Goal: Use online tool/utility: Use online tool/utility

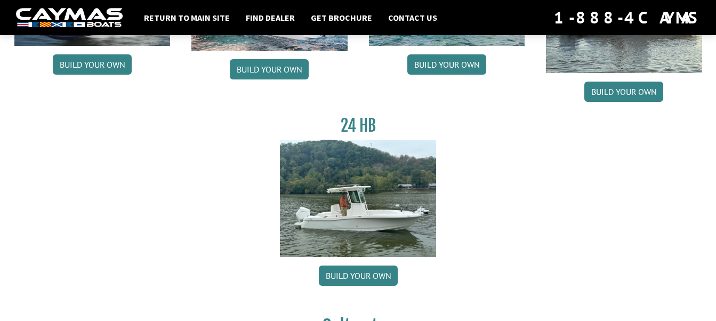
scroll to position [204, 0]
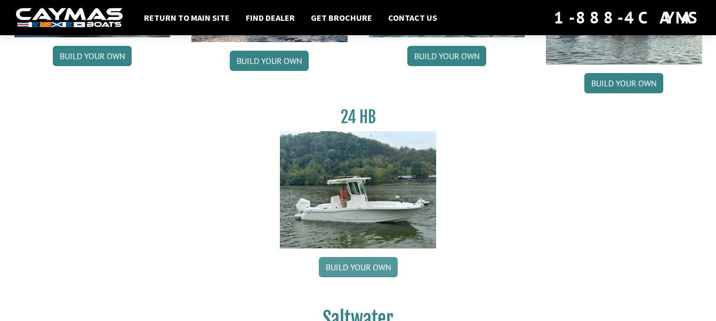
click at [338, 267] on link "Build your own" at bounding box center [358, 267] width 79 height 20
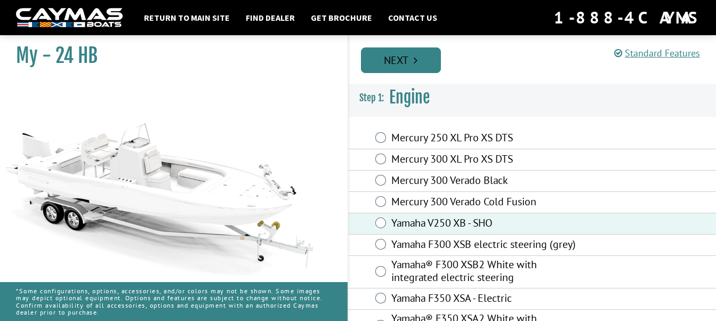
click at [424, 59] on link "Next" at bounding box center [401, 60] width 80 height 26
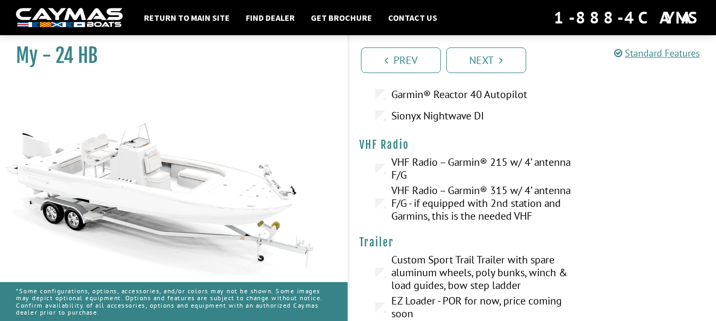
scroll to position [2969, 0]
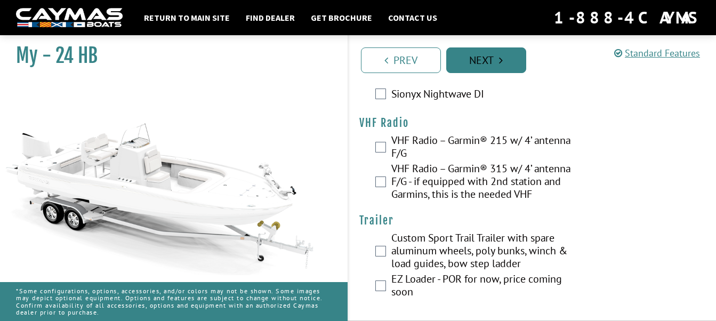
click at [481, 66] on link "Next" at bounding box center [486, 60] width 80 height 26
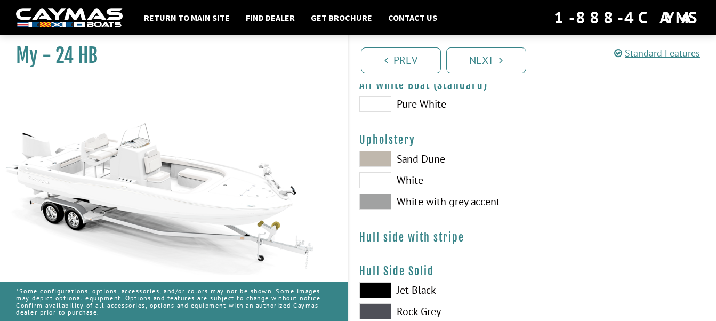
scroll to position [53, 0]
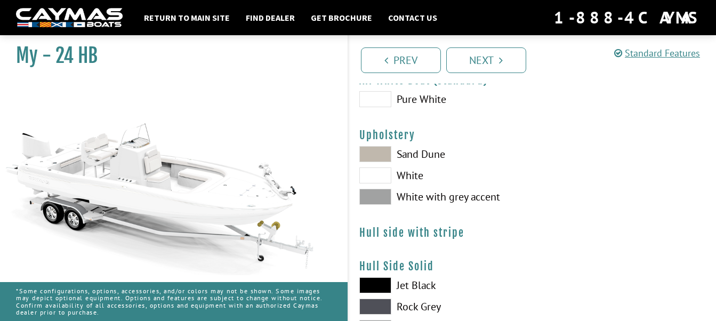
click at [385, 200] on span at bounding box center [375, 197] width 32 height 16
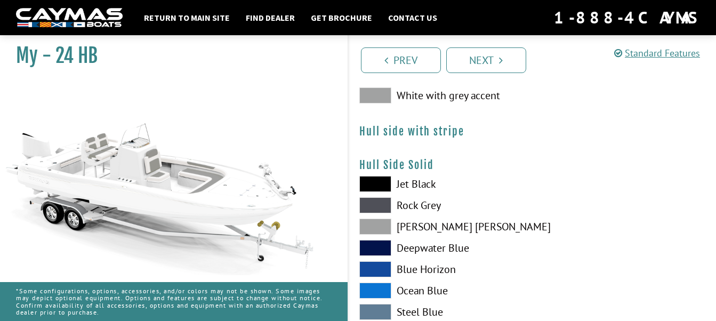
scroll to position [160, 0]
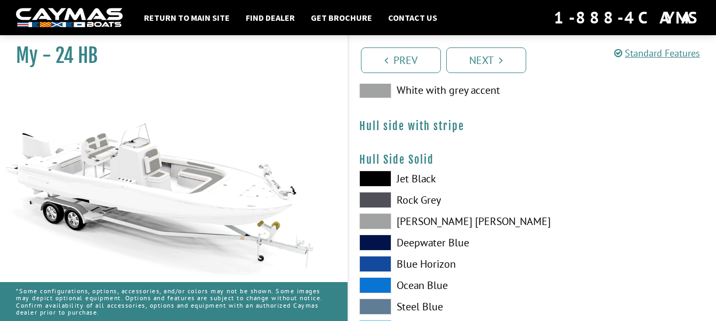
click at [377, 200] on span at bounding box center [375, 200] width 32 height 16
click at [381, 218] on span at bounding box center [375, 221] width 32 height 16
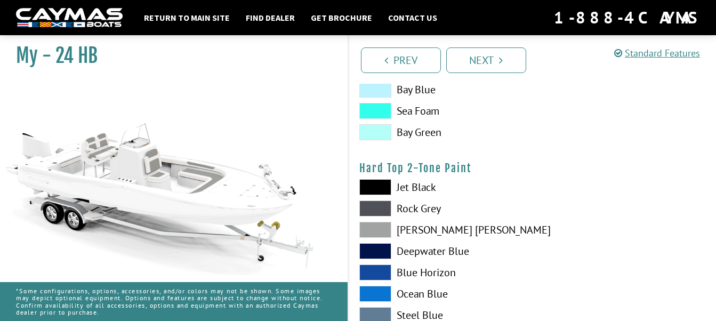
scroll to position [693, 0]
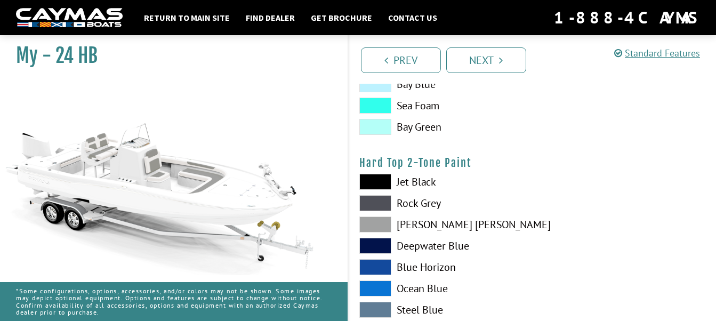
click at [384, 226] on span at bounding box center [375, 224] width 32 height 16
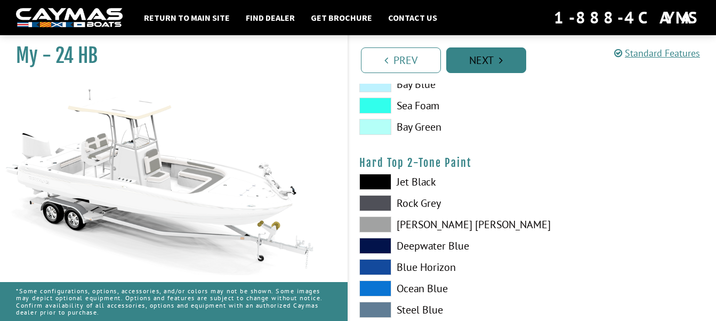
click at [486, 69] on link "Next" at bounding box center [486, 60] width 80 height 26
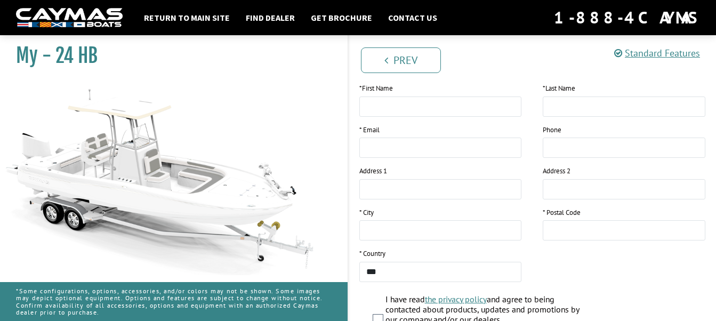
scroll to position [112, 0]
